Goal: Download file/media

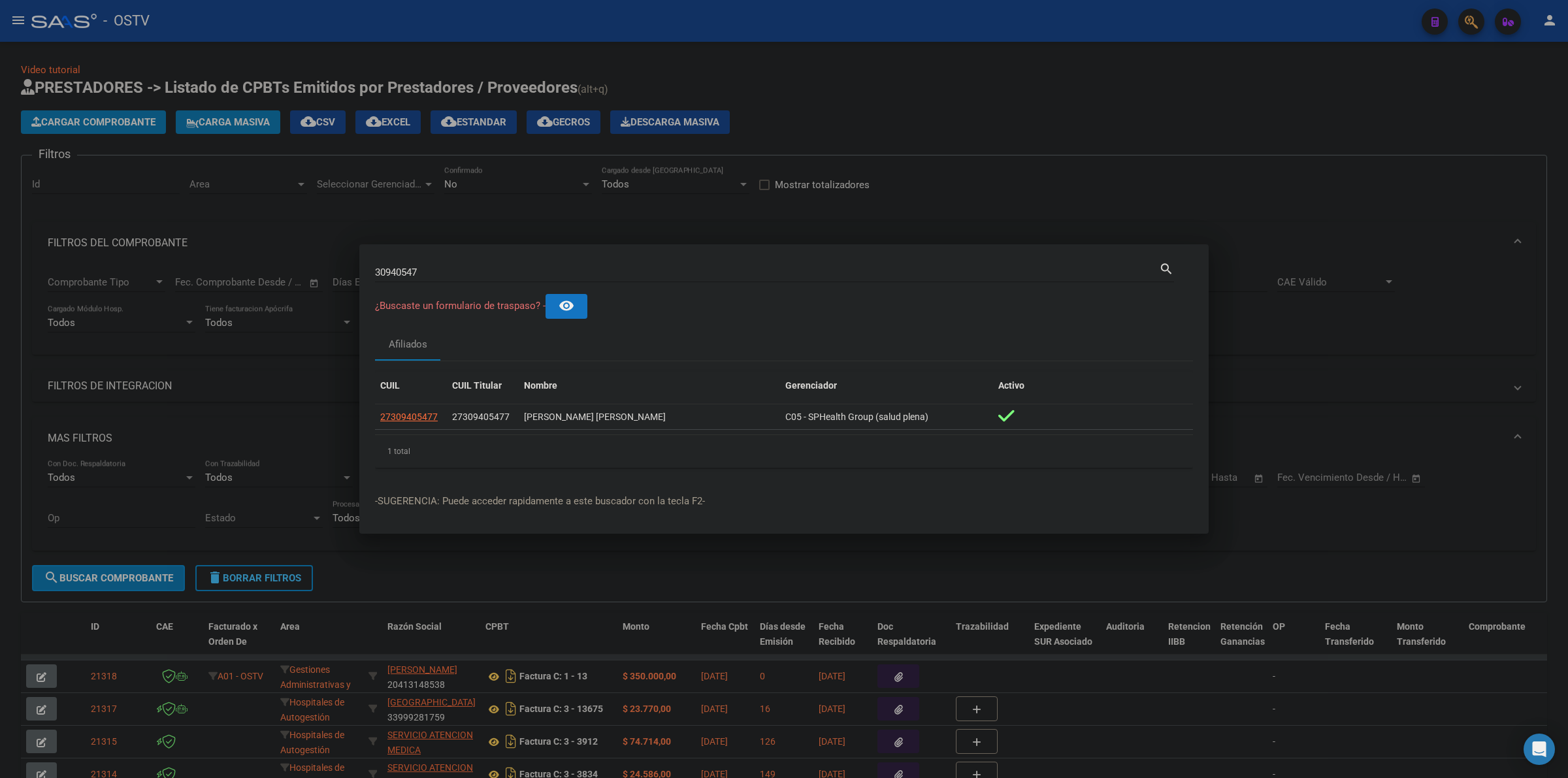
click at [821, 122] on div at bounding box center [784, 389] width 1568 height 778
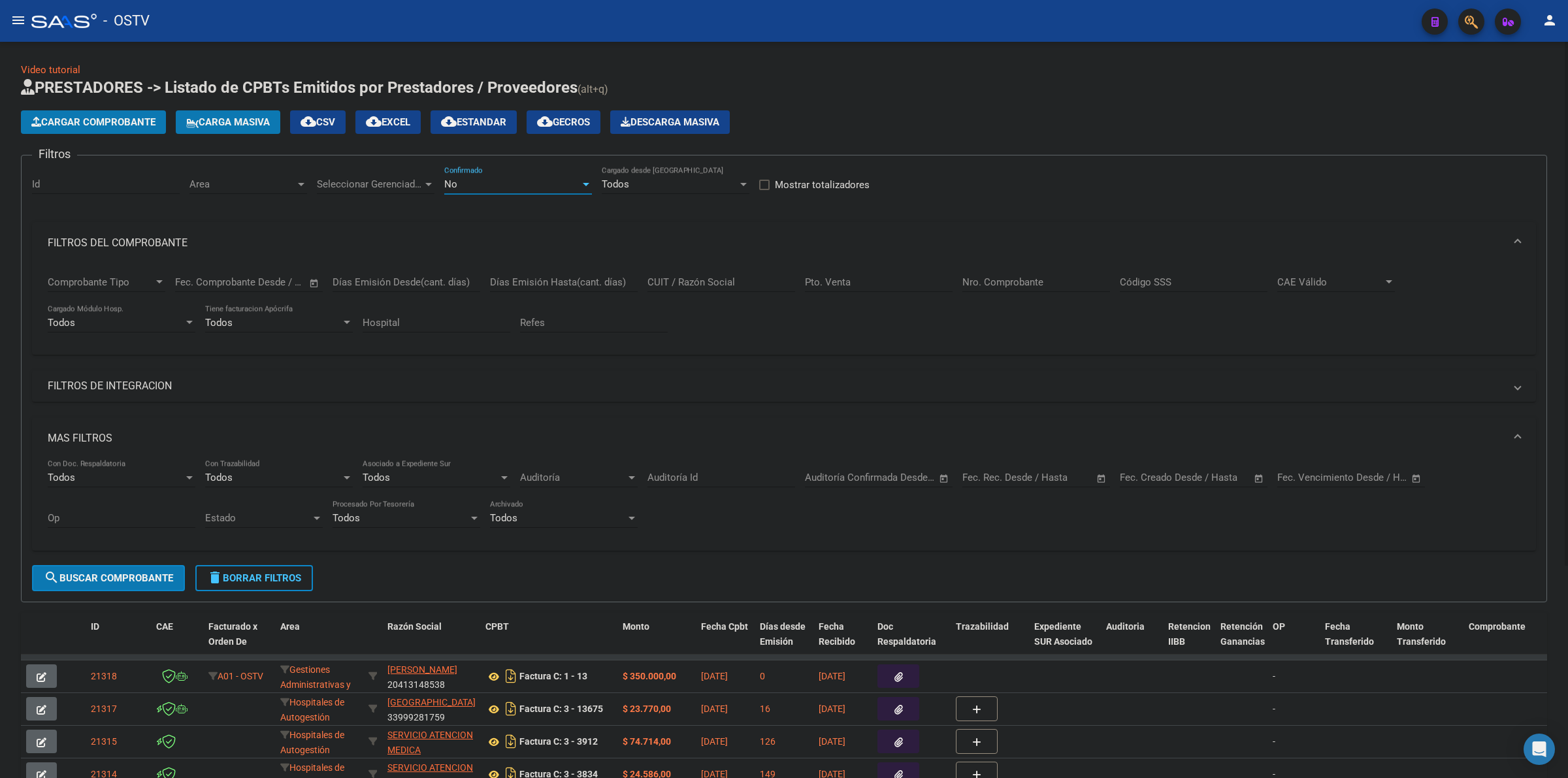
click at [469, 188] on div "No" at bounding box center [512, 184] width 136 height 12
click at [469, 119] on span "Todos" at bounding box center [518, 124] width 148 height 29
click at [256, 572] on span "delete Borrar Filtros" at bounding box center [253, 578] width 94 height 12
click at [111, 424] on mat-expansion-panel-header "MAS FILTROS" at bounding box center [784, 438] width 1504 height 42
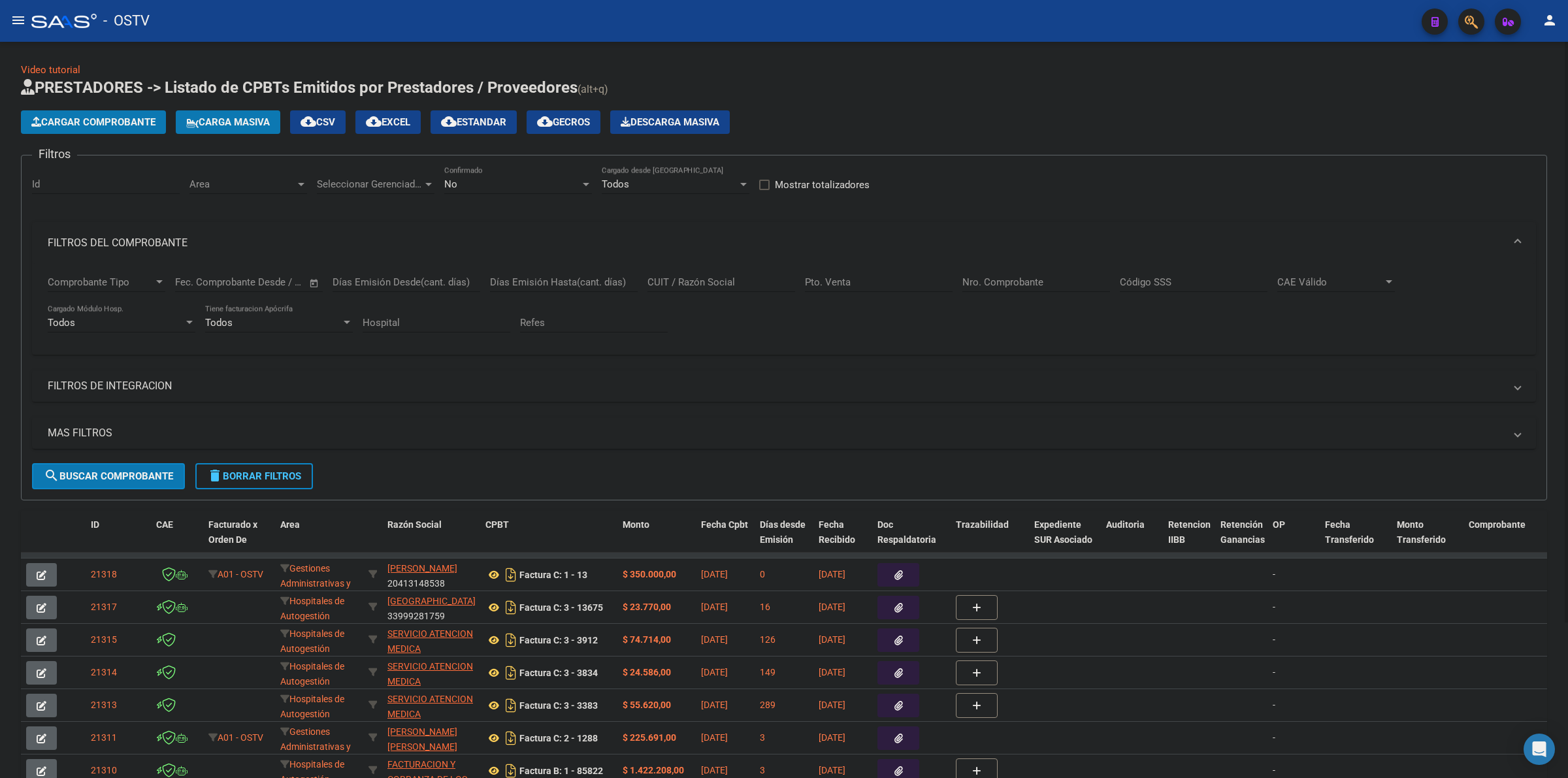
click at [147, 237] on mat-panel-title "FILTROS DEL COMPROBANTE" at bounding box center [776, 243] width 1457 height 15
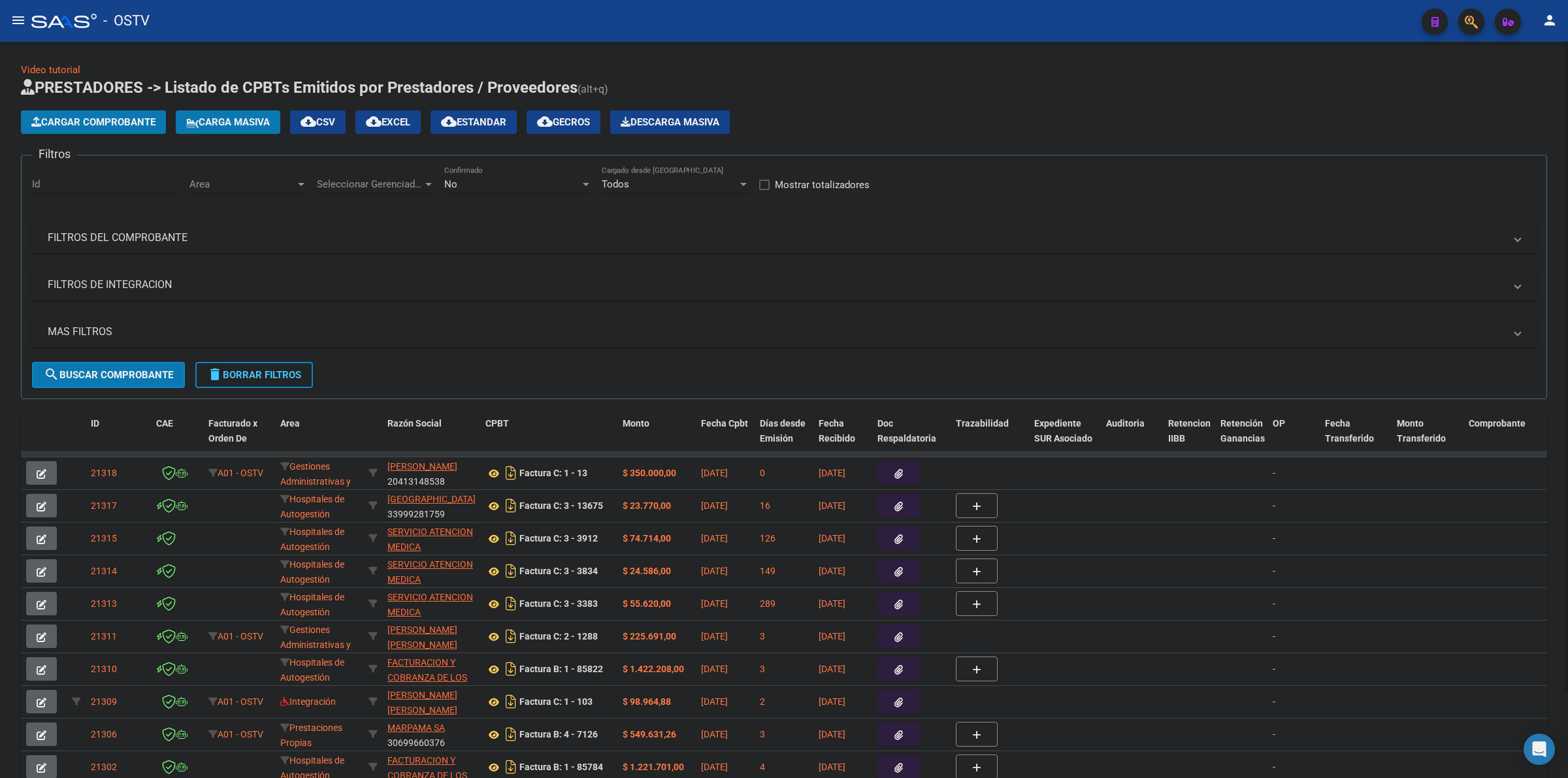
click at [116, 331] on mat-panel-title "MAS FILTROS" at bounding box center [776, 332] width 1457 height 15
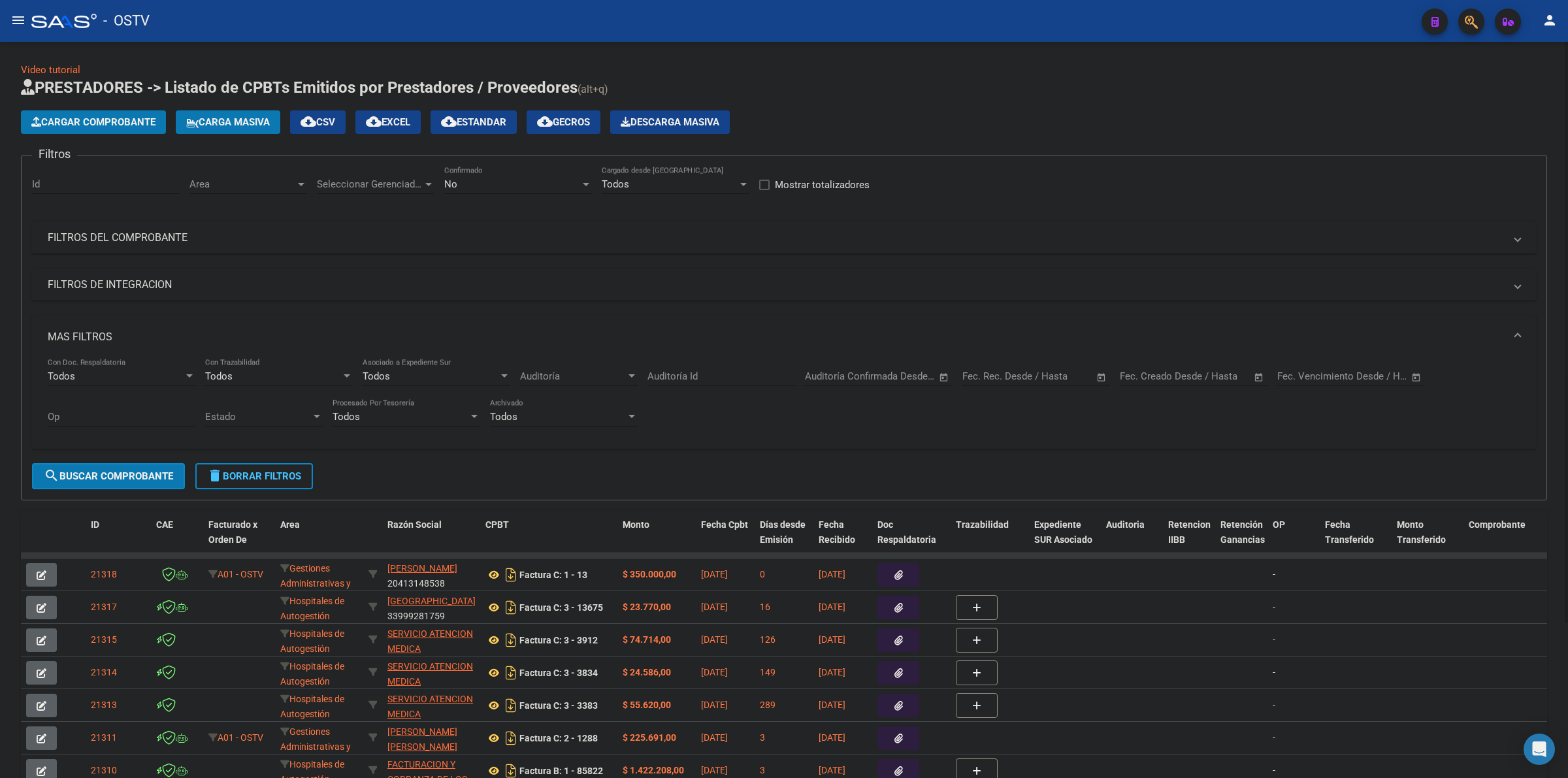
click at [111, 322] on mat-expansion-panel-header "MAS FILTROS" at bounding box center [784, 337] width 1504 height 42
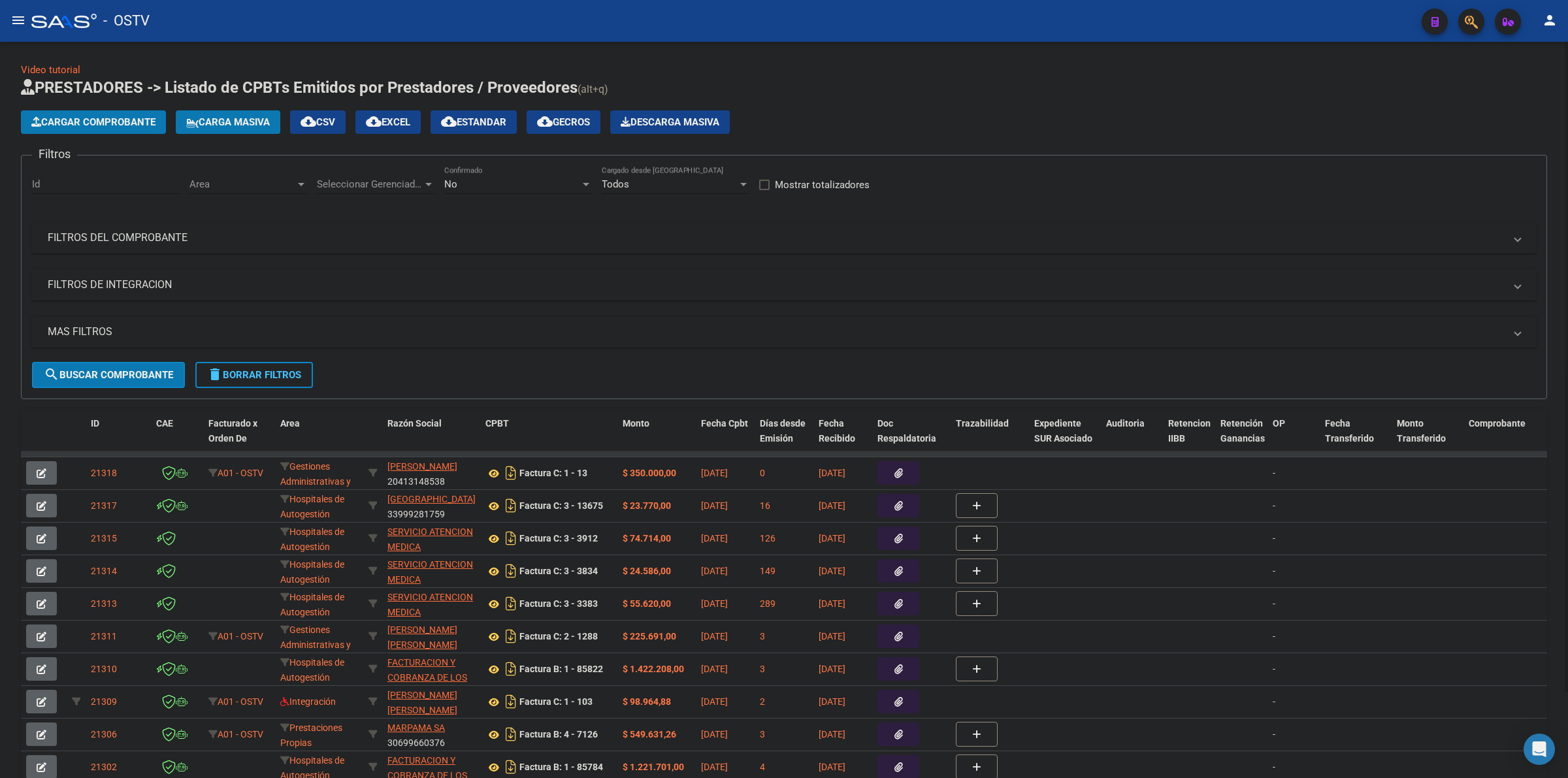
click at [148, 239] on mat-panel-title "FILTROS DEL COMPROBANTE" at bounding box center [776, 238] width 1457 height 15
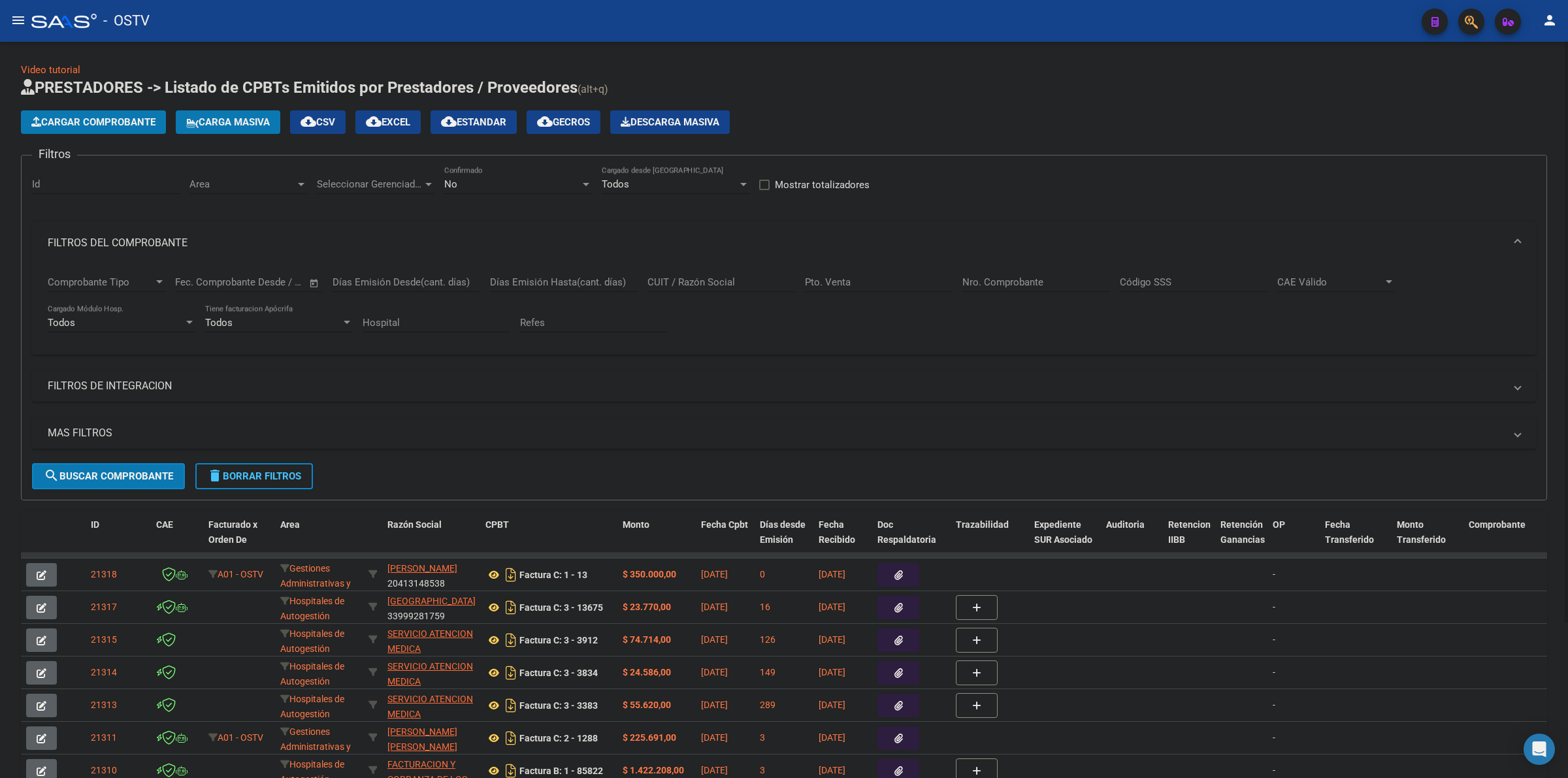
click at [736, 278] on input "CUIT / Razón Social" at bounding box center [721, 282] width 148 height 12
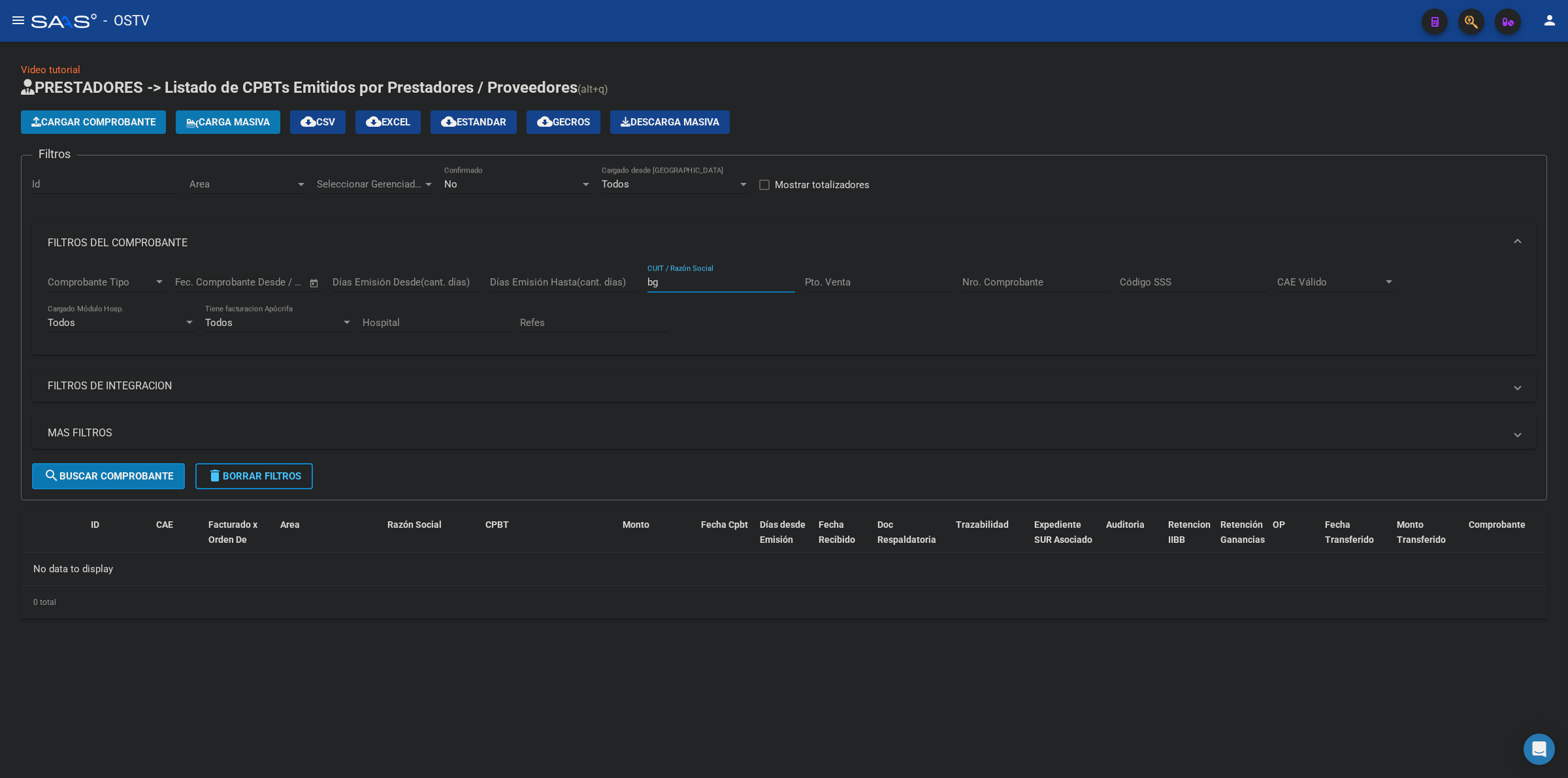
type input "b"
type input "B"
click at [527, 185] on div "No" at bounding box center [512, 184] width 136 height 12
click at [498, 126] on span "Todos" at bounding box center [518, 124] width 148 height 29
click at [663, 279] on input "CUIT / Razón Social" at bounding box center [721, 282] width 148 height 12
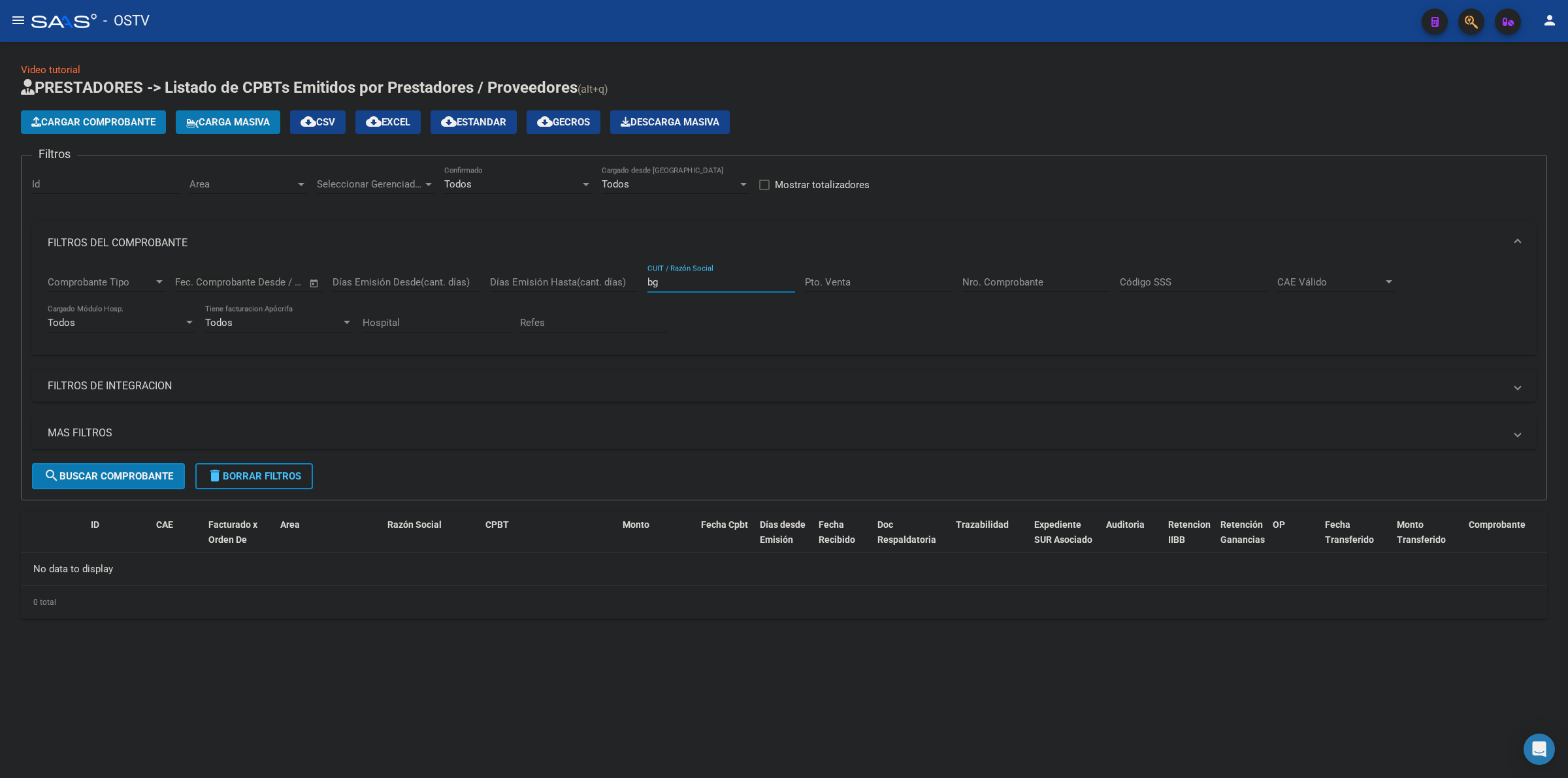
type input "b"
type input "copiers"
click at [703, 281] on input "CUIT / Razón Social" at bounding box center [721, 282] width 148 height 12
type input "g"
type input "bgmcopiers"
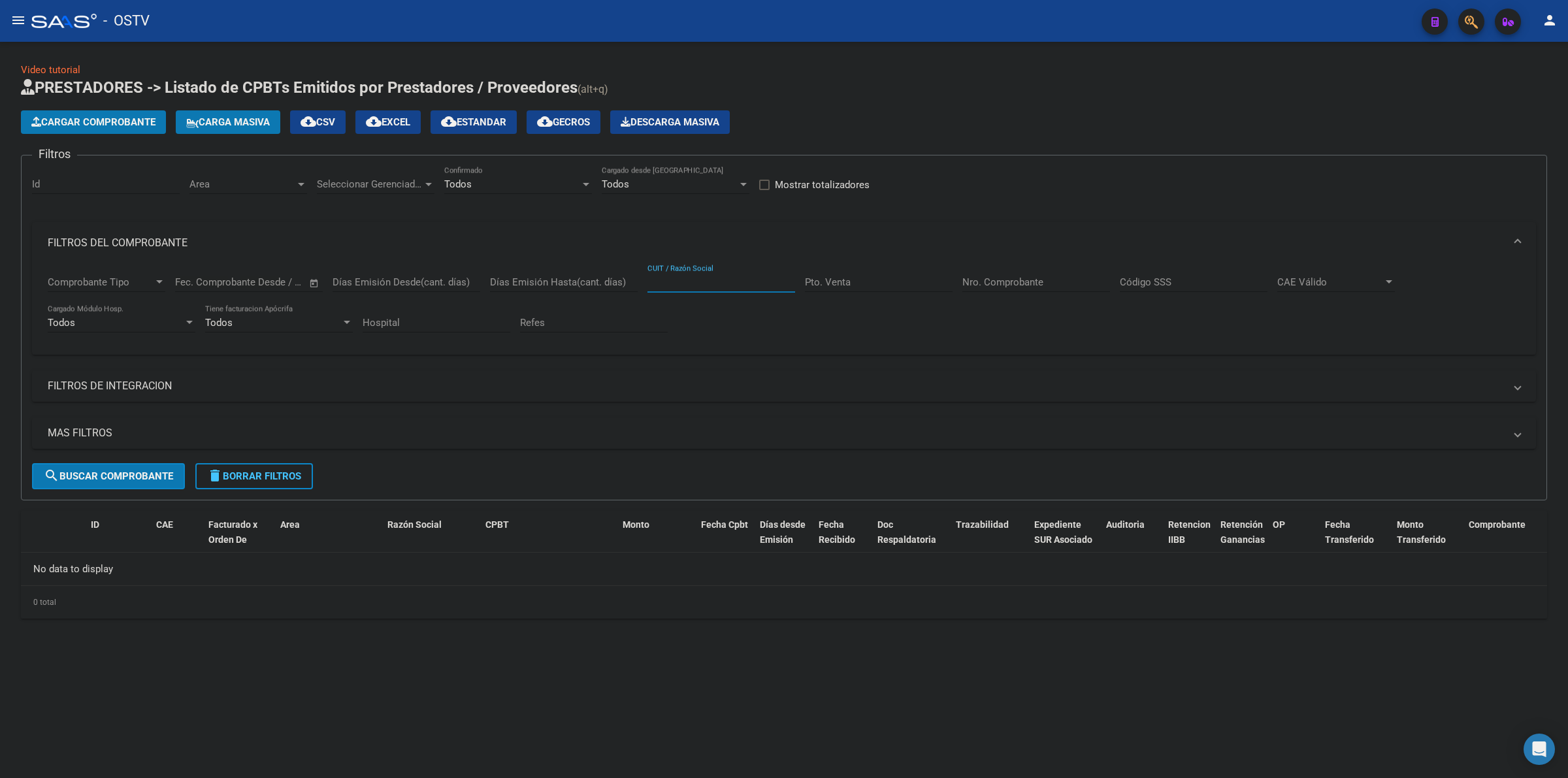
click at [679, 284] on input "CUIT / Razón Social" at bounding box center [721, 282] width 148 height 12
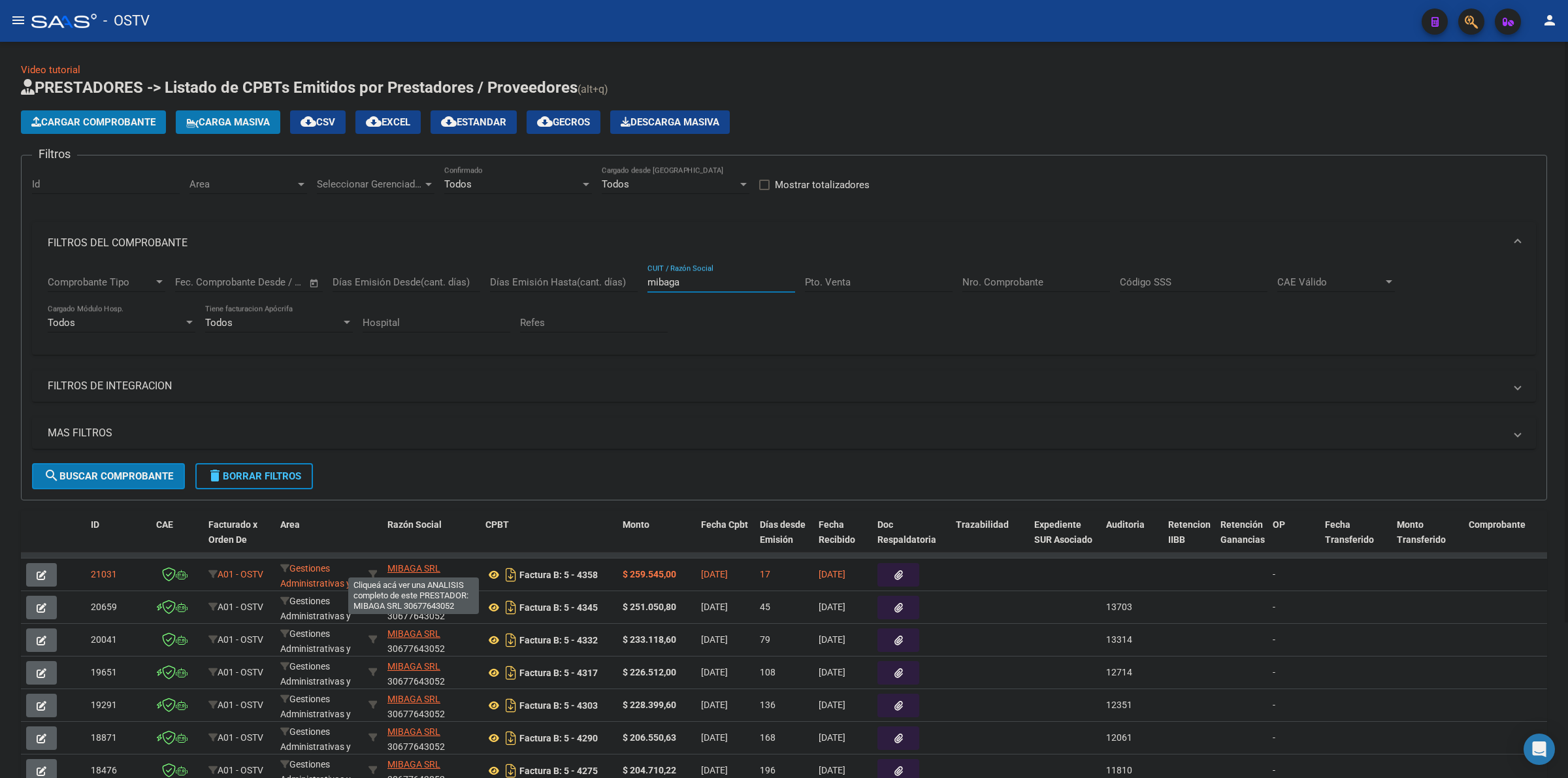
scroll to position [1, 0]
type input "mibaga"
click at [494, 572] on icon at bounding box center [494, 575] width 17 height 16
click at [495, 609] on icon at bounding box center [494, 608] width 17 height 16
